Goal: Information Seeking & Learning: Learn about a topic

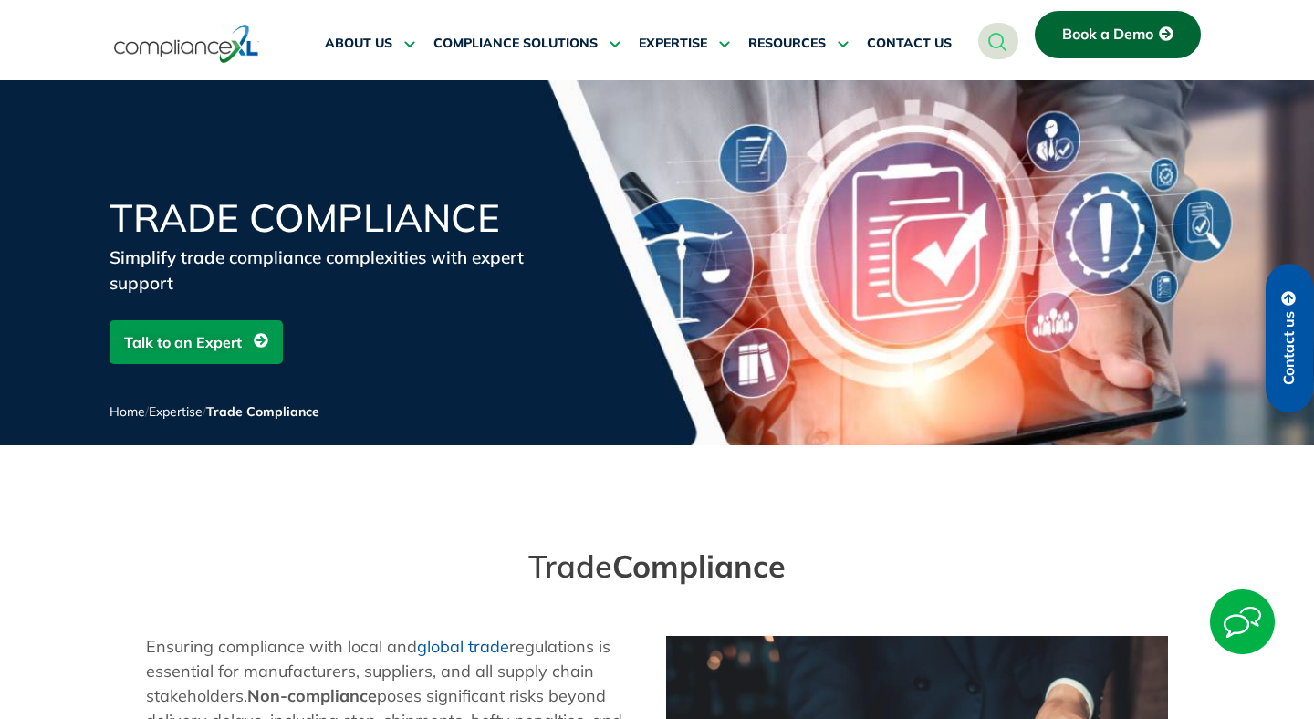
click at [698, 275] on div "Trade Compliance Simplify trade compliance complexities with expert support Tal…" at bounding box center [657, 322] width 1095 height 246
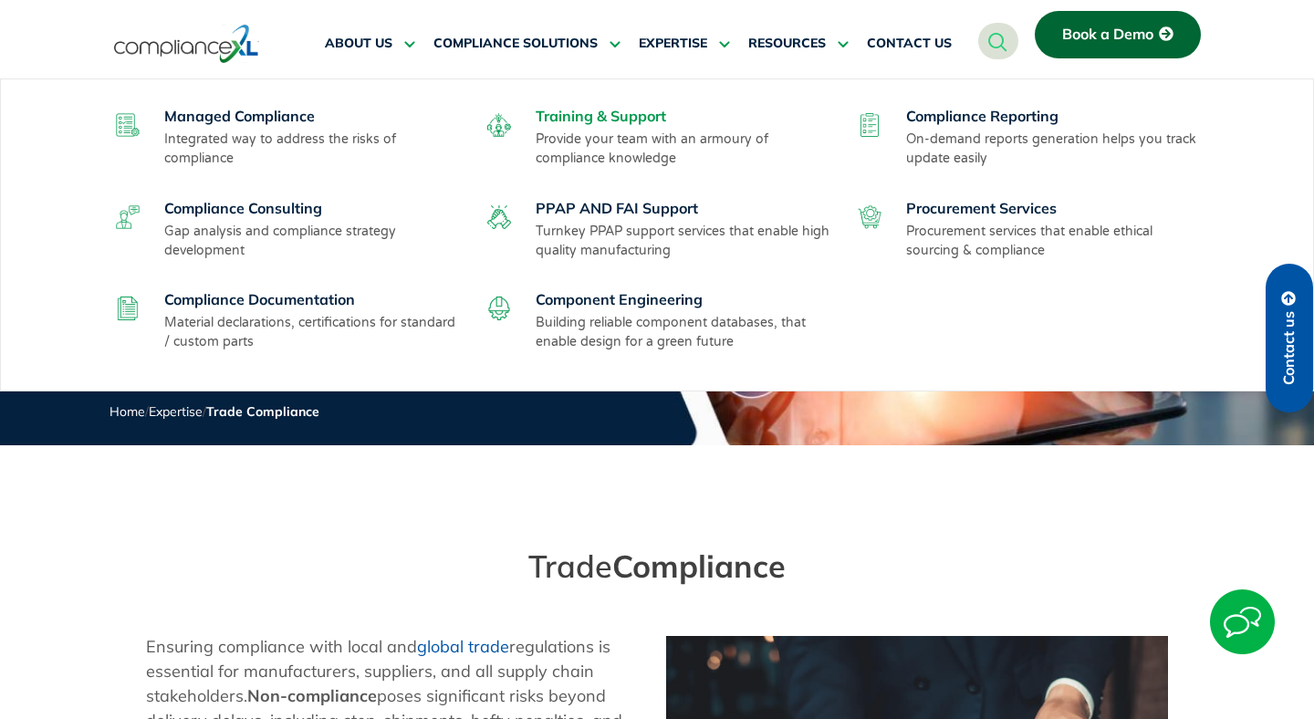
click at [574, 115] on link "Training & Support" at bounding box center [601, 116] width 131 height 18
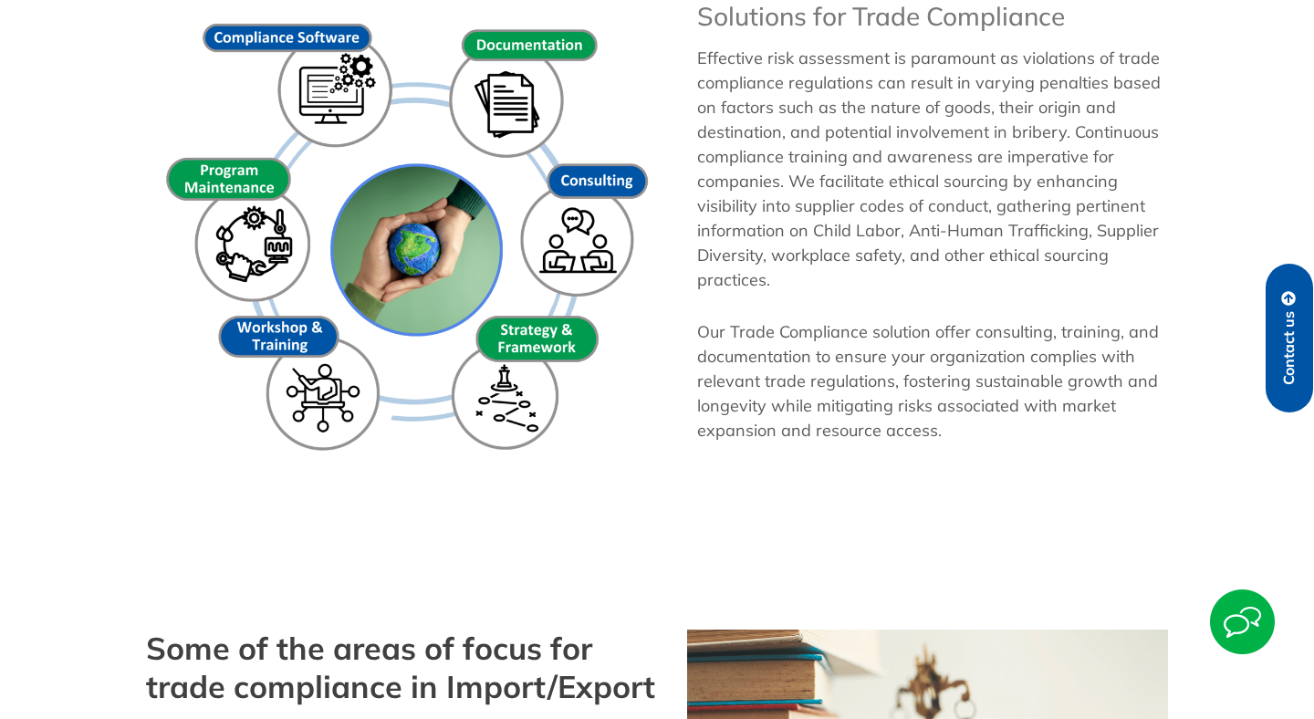
scroll to position [1278, 0]
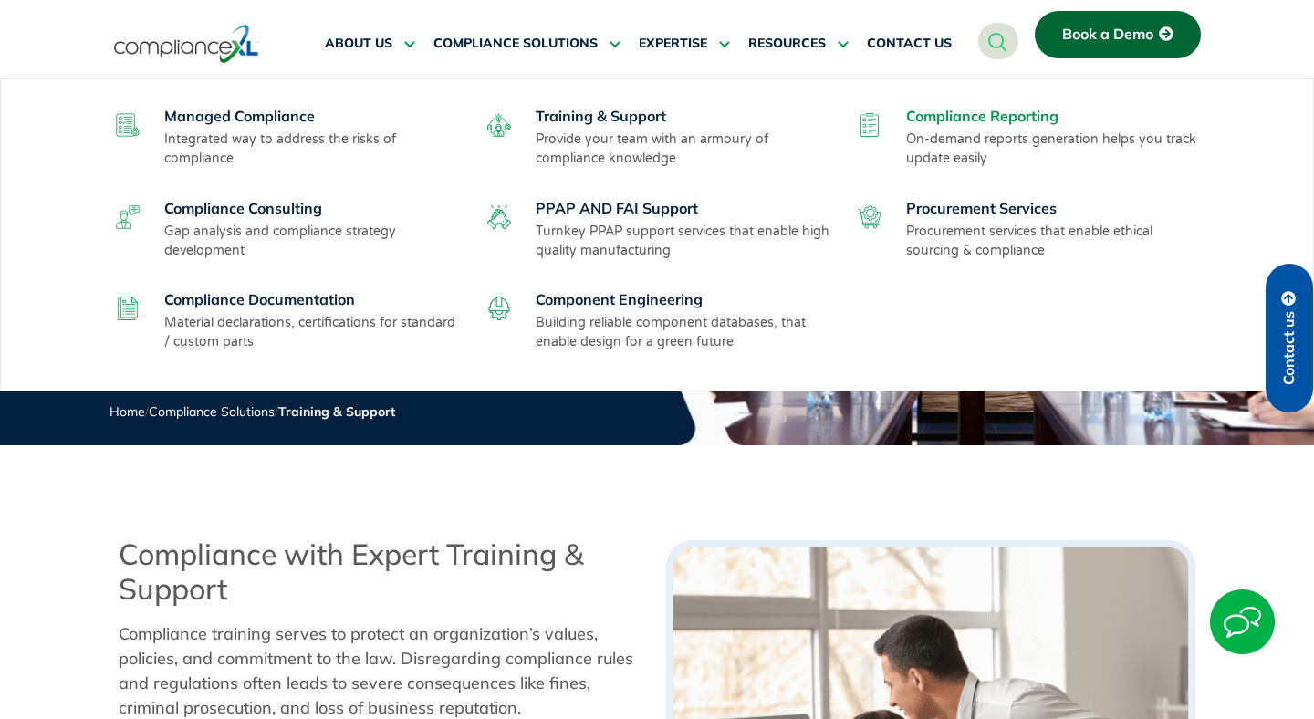
click at [935, 115] on link "Compliance Reporting" at bounding box center [982, 116] width 152 height 18
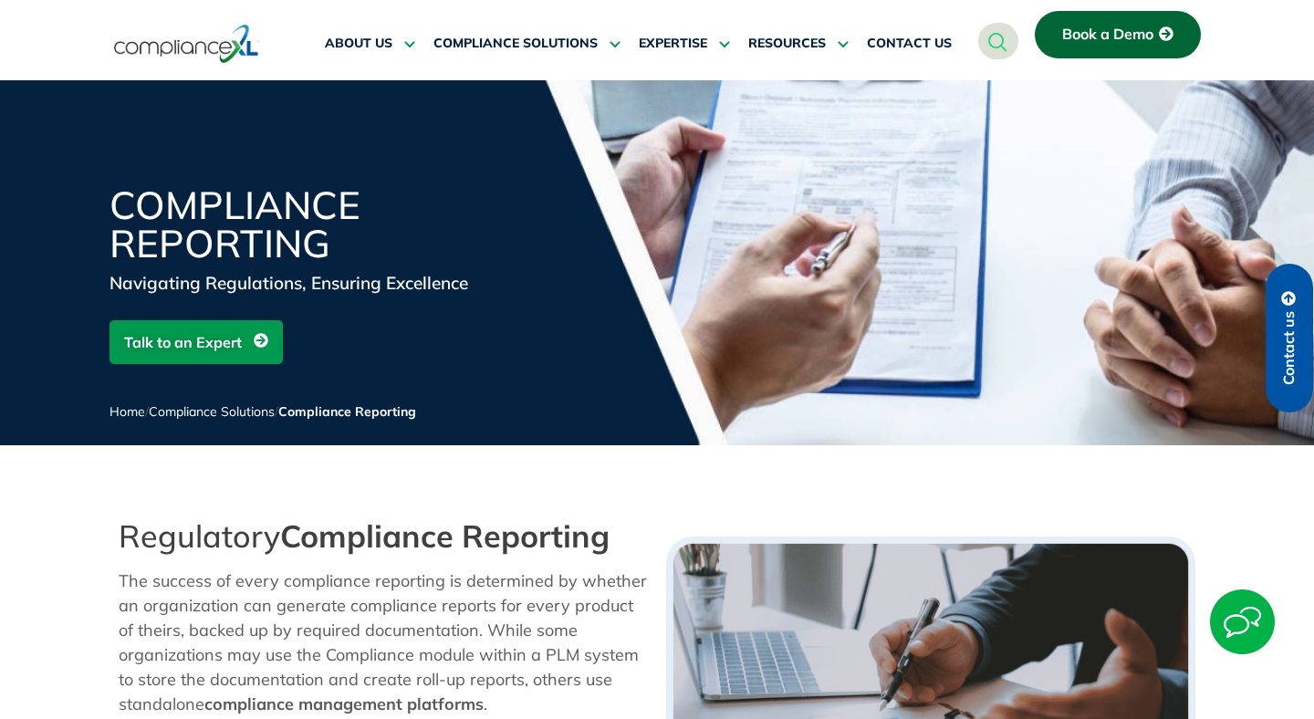
click at [415, 313] on div "Compliance Reporting Navigating Regulations, Ensuring Excellence Talk to an Exp…" at bounding box center [657, 315] width 1095 height 259
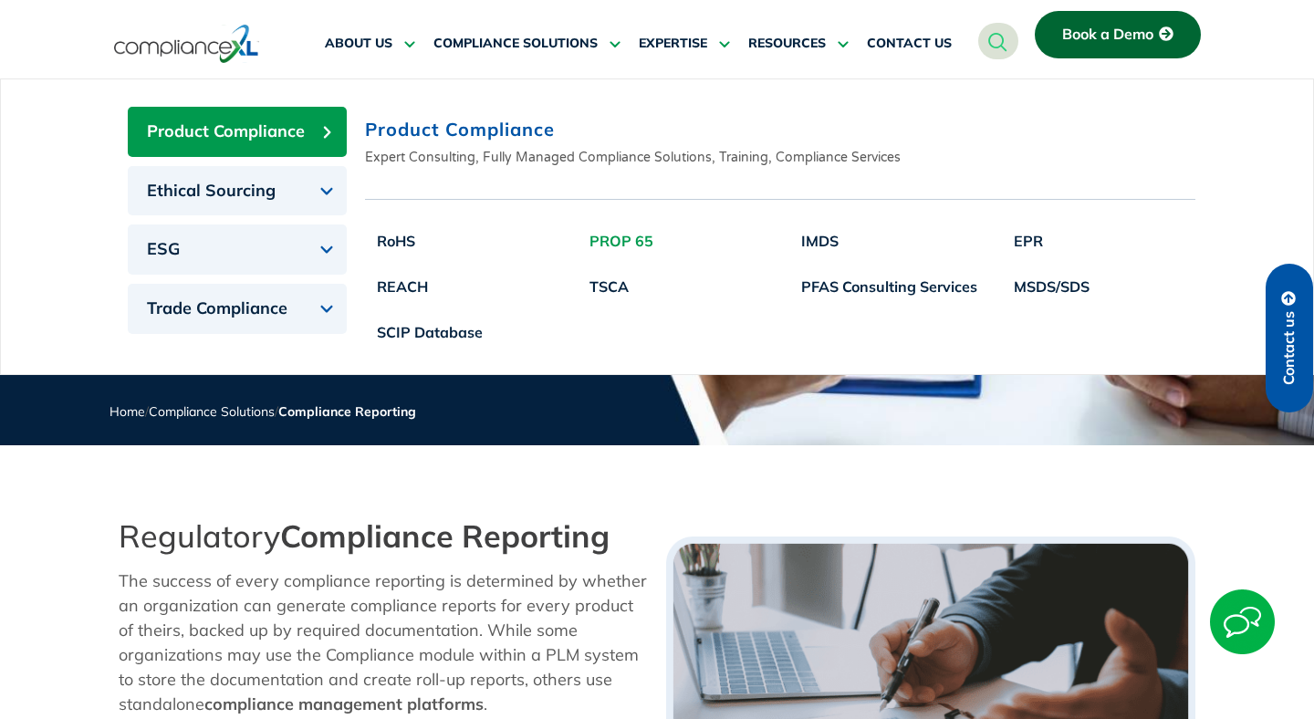
click at [627, 241] on link "PROP 65" at bounding box center [622, 241] width 88 height 46
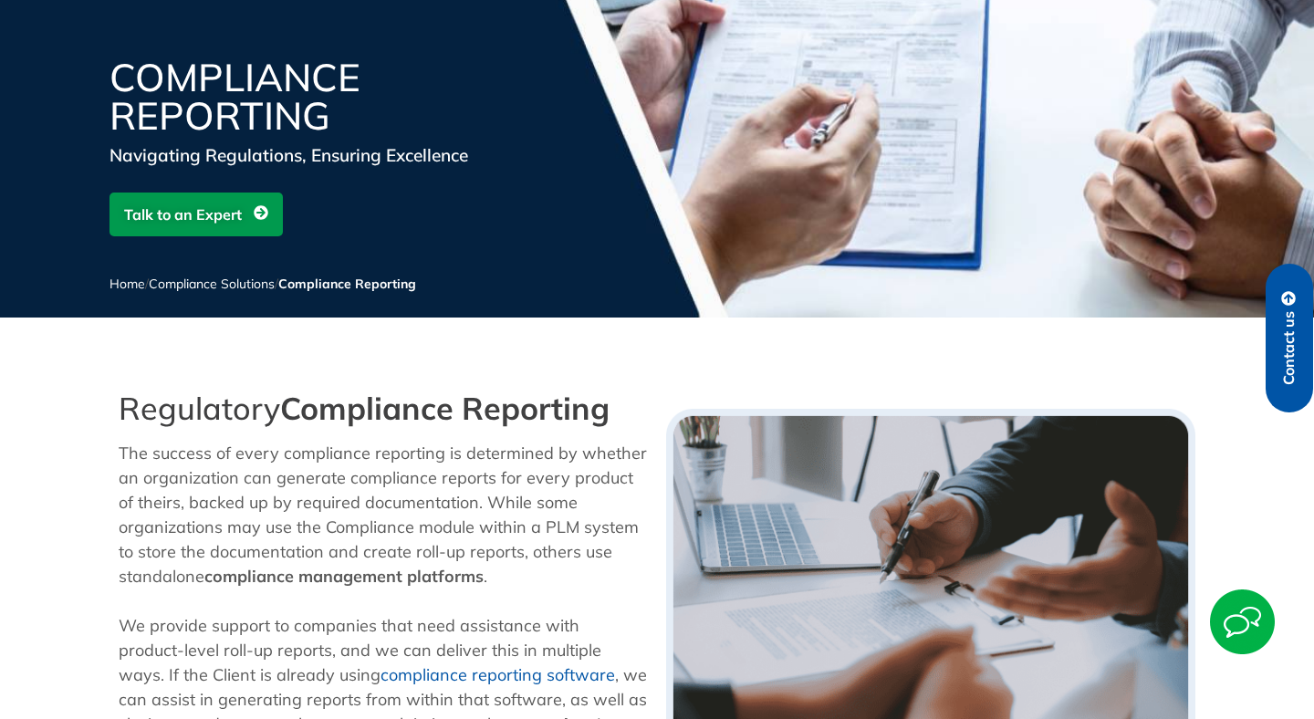
scroll to position [125, 0]
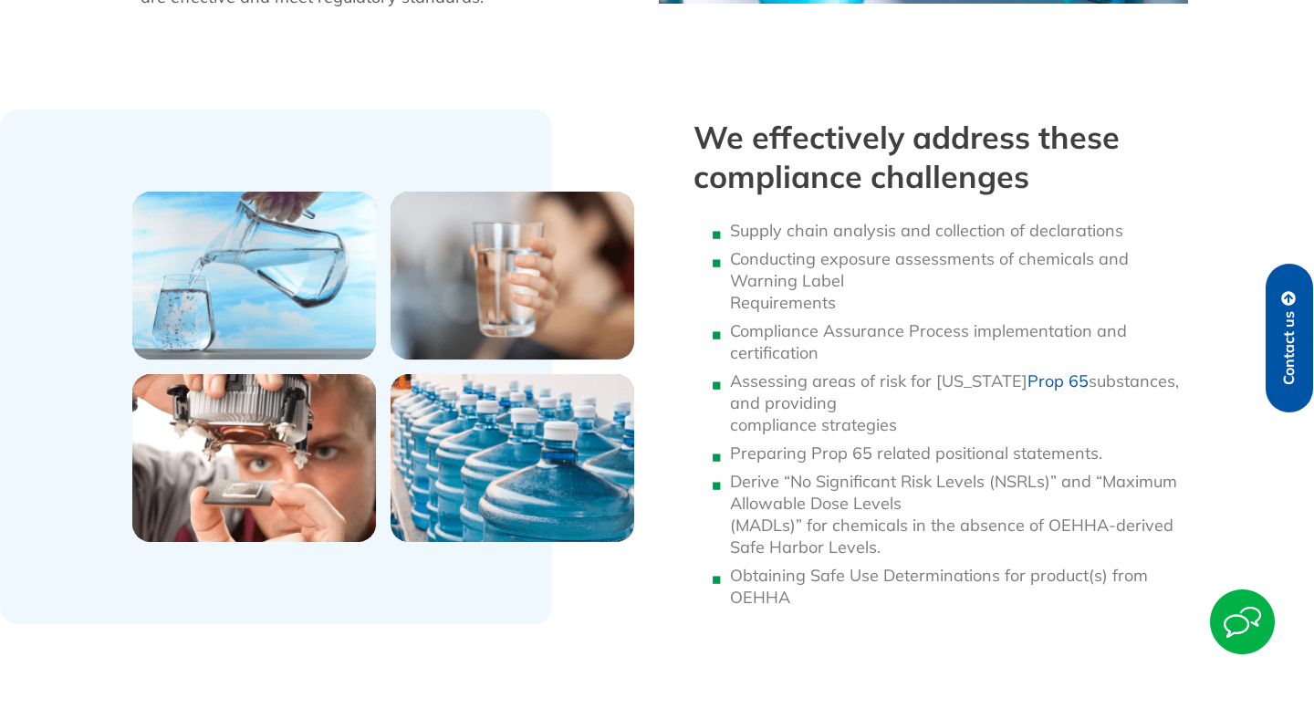
scroll to position [1140, 0]
